Goal: Task Accomplishment & Management: Complete application form

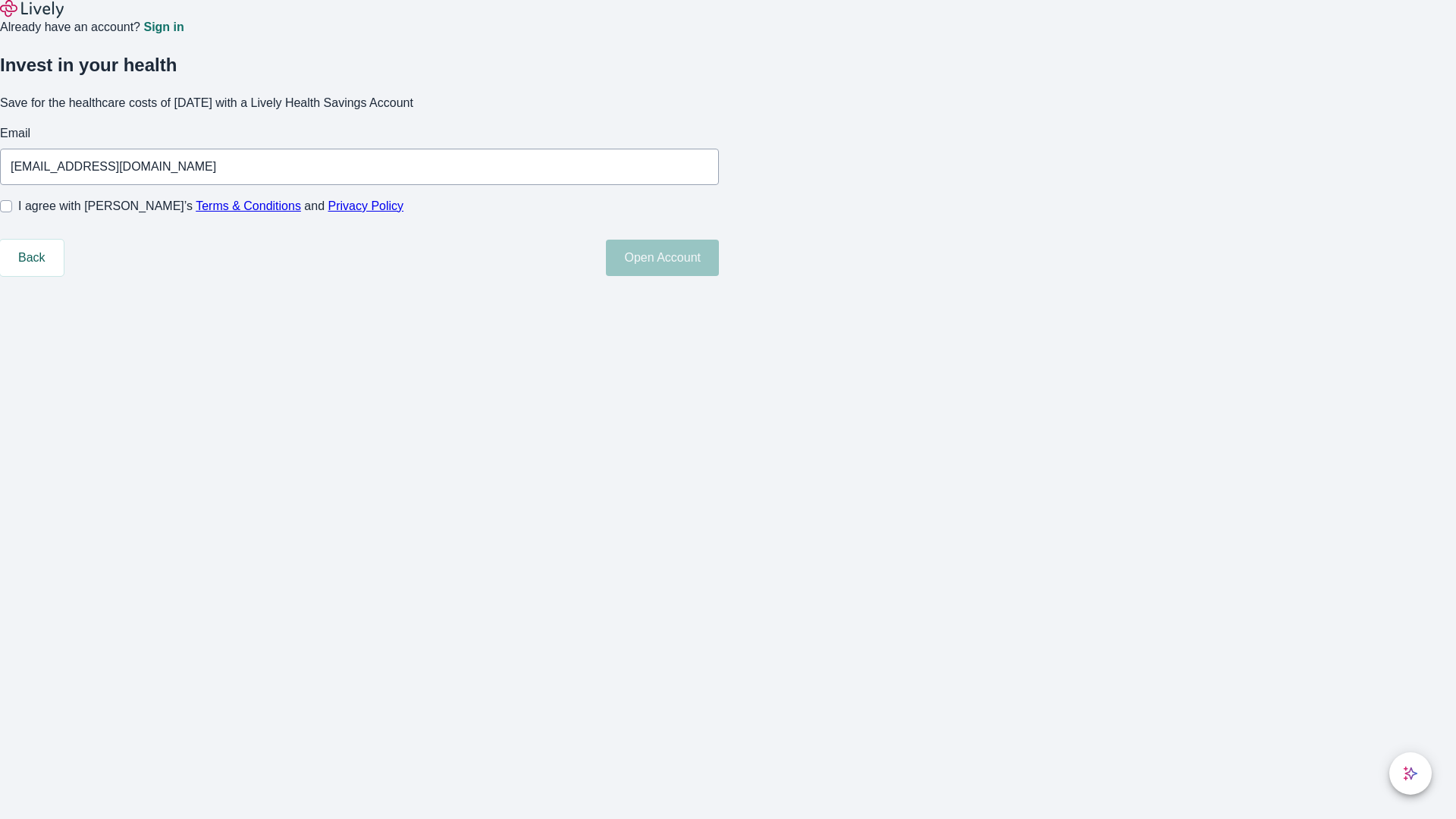
click at [12, 213] on input "I agree with Lively’s Terms & Conditions and Privacy Policy" at bounding box center [6, 206] width 12 height 12
checkbox input "true"
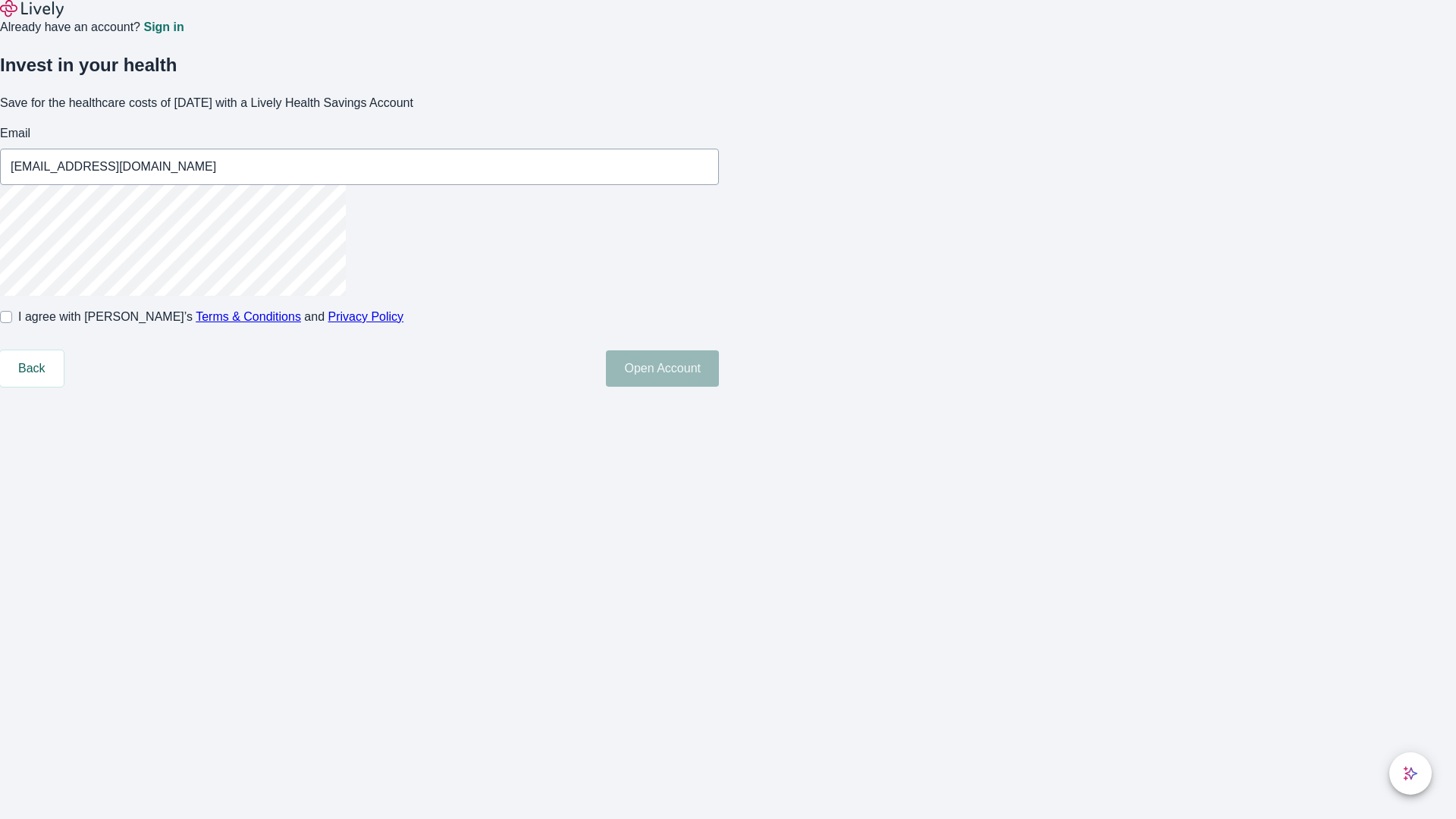
click at [719, 386] on button "Open Account" at bounding box center [662, 368] width 113 height 36
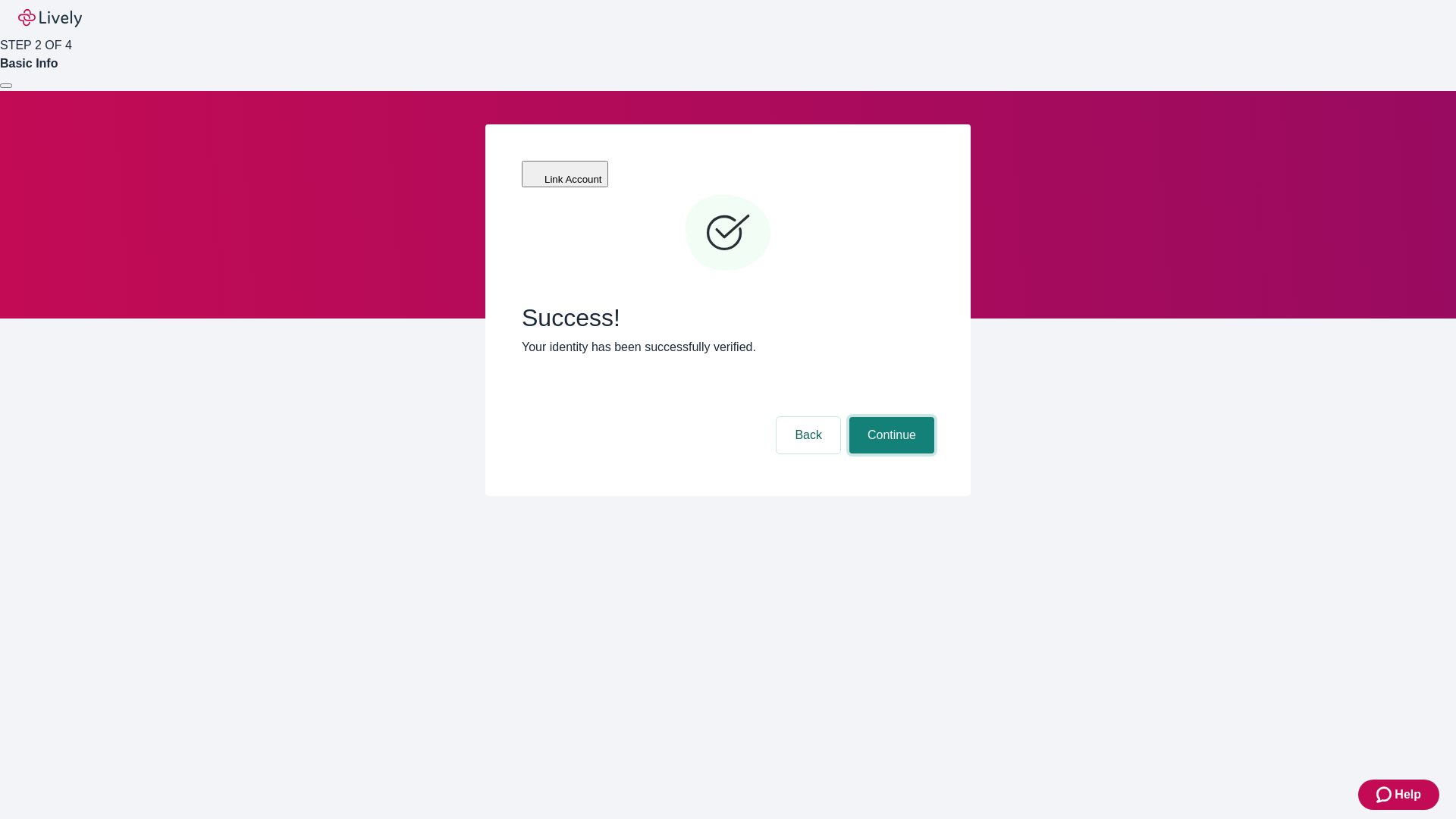
click at [889, 417] on button "Continue" at bounding box center [891, 435] width 85 height 36
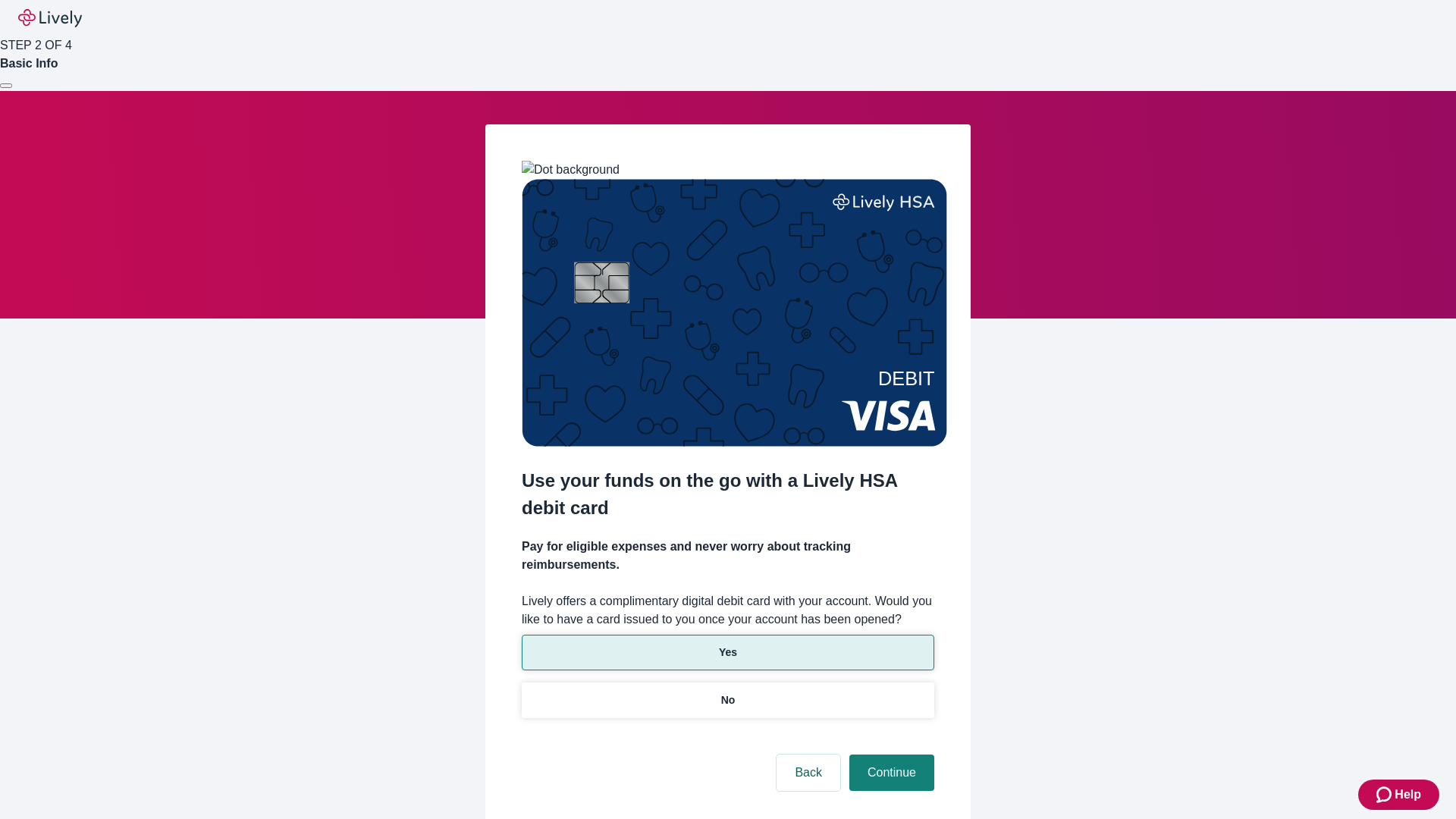
click at [727, 645] on p "Yes" at bounding box center [728, 652] width 19 height 16
click at [889, 754] on button "Continue" at bounding box center [891, 771] width 85 height 36
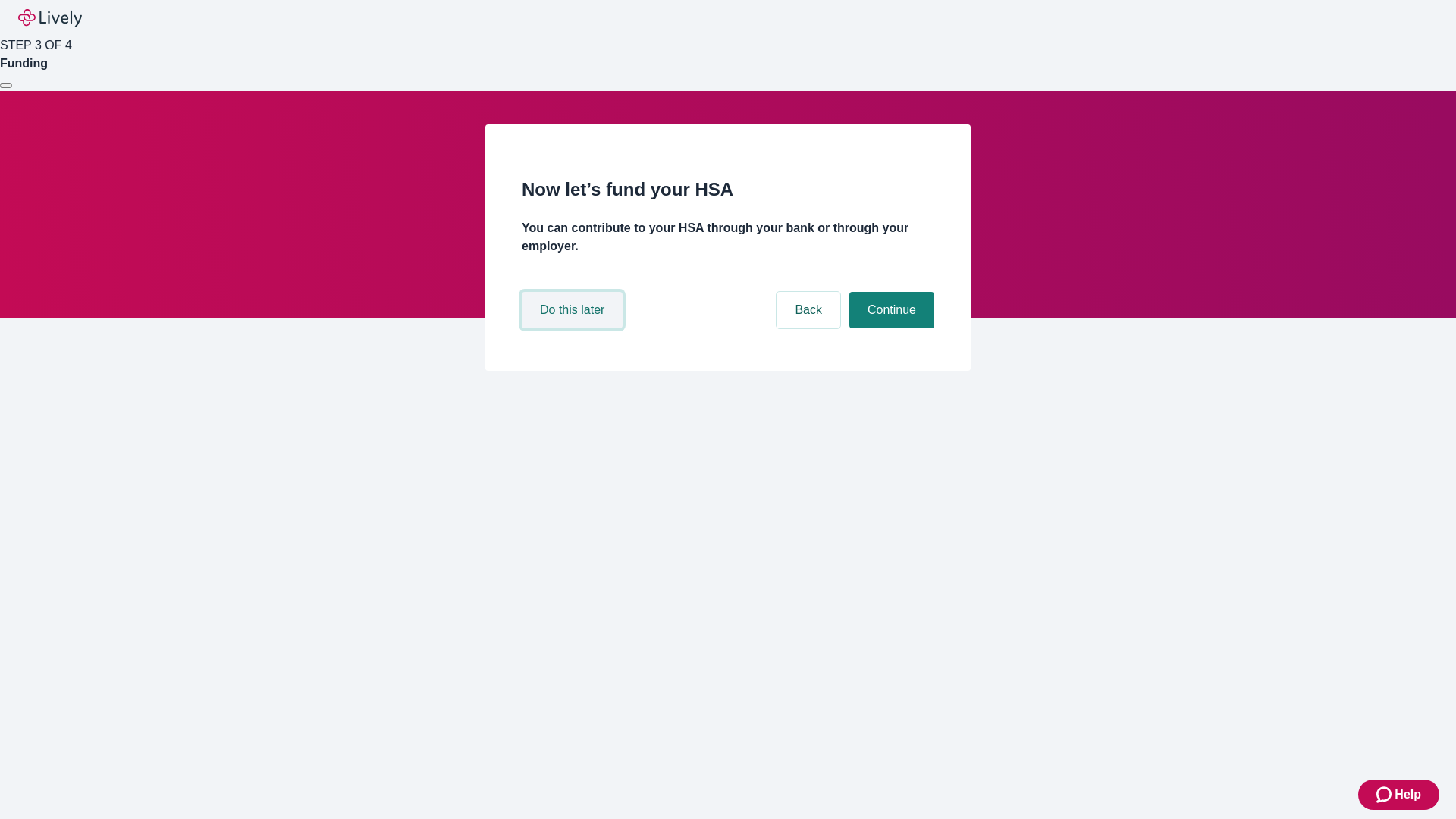
click at [574, 328] on button "Do this later" at bounding box center [572, 310] width 101 height 36
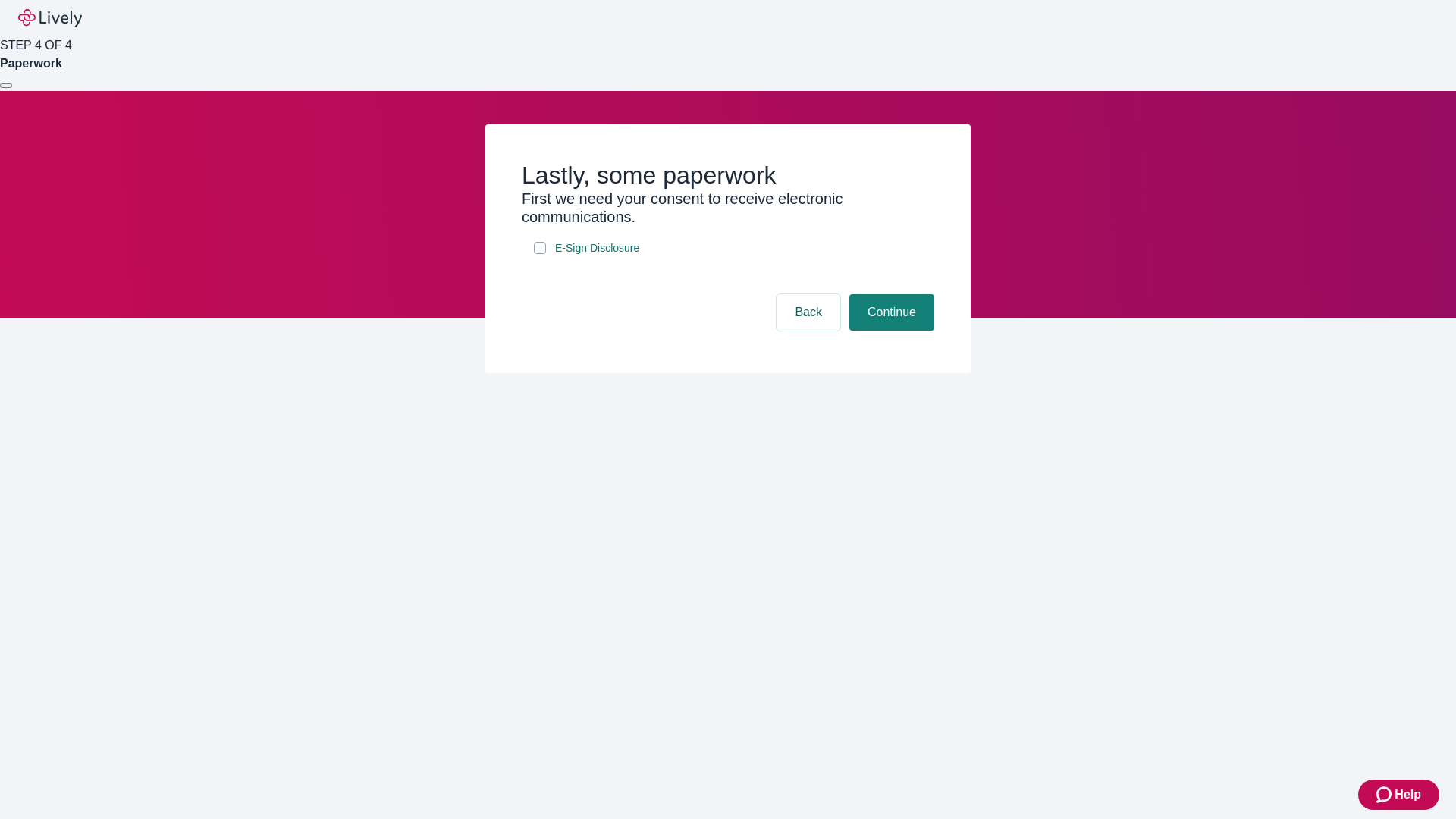
click at [540, 254] on input "E-Sign Disclosure" at bounding box center [539, 247] width 12 height 12
checkbox input "true"
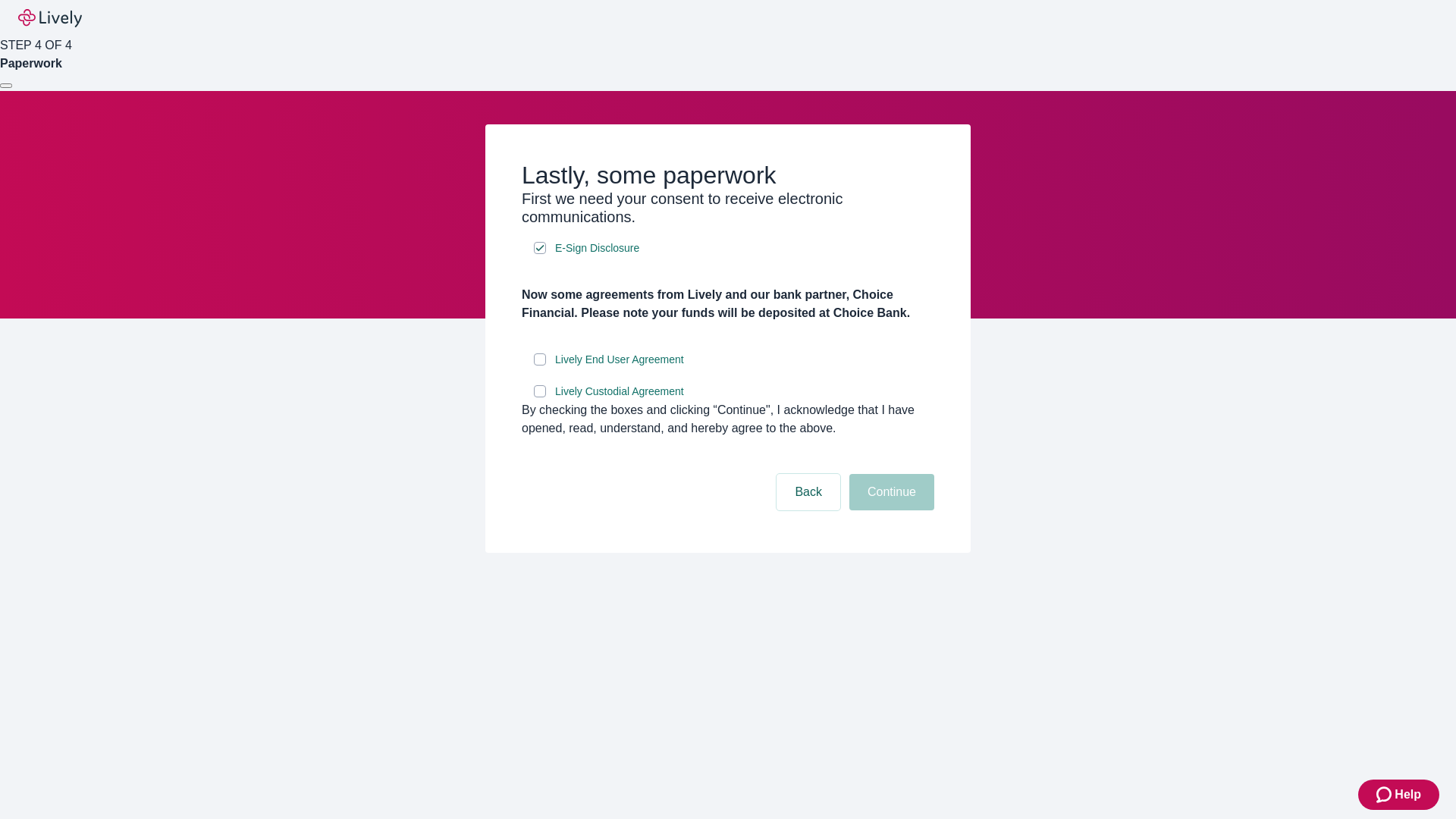
click at [540, 366] on input "Lively End User Agreement" at bounding box center [539, 359] width 12 height 12
checkbox input "true"
click at [540, 397] on input "Lively Custodial Agreement" at bounding box center [539, 391] width 12 height 12
checkbox input "true"
click at [889, 510] on button "Continue" at bounding box center [891, 492] width 85 height 36
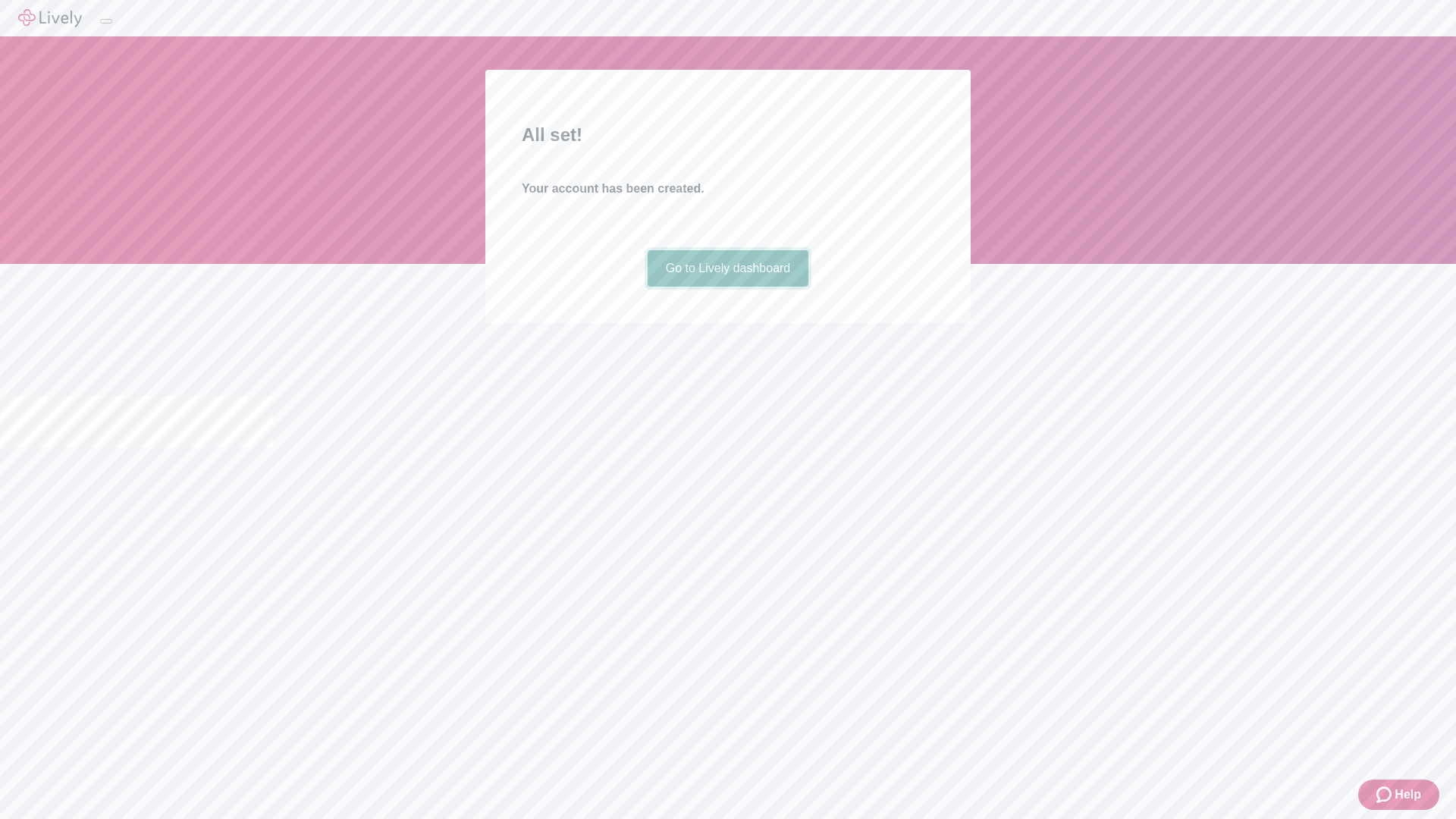
click at [727, 286] on link "Go to Lively dashboard" at bounding box center [728, 268] width 161 height 36
